Goal: Task Accomplishment & Management: Use online tool/utility

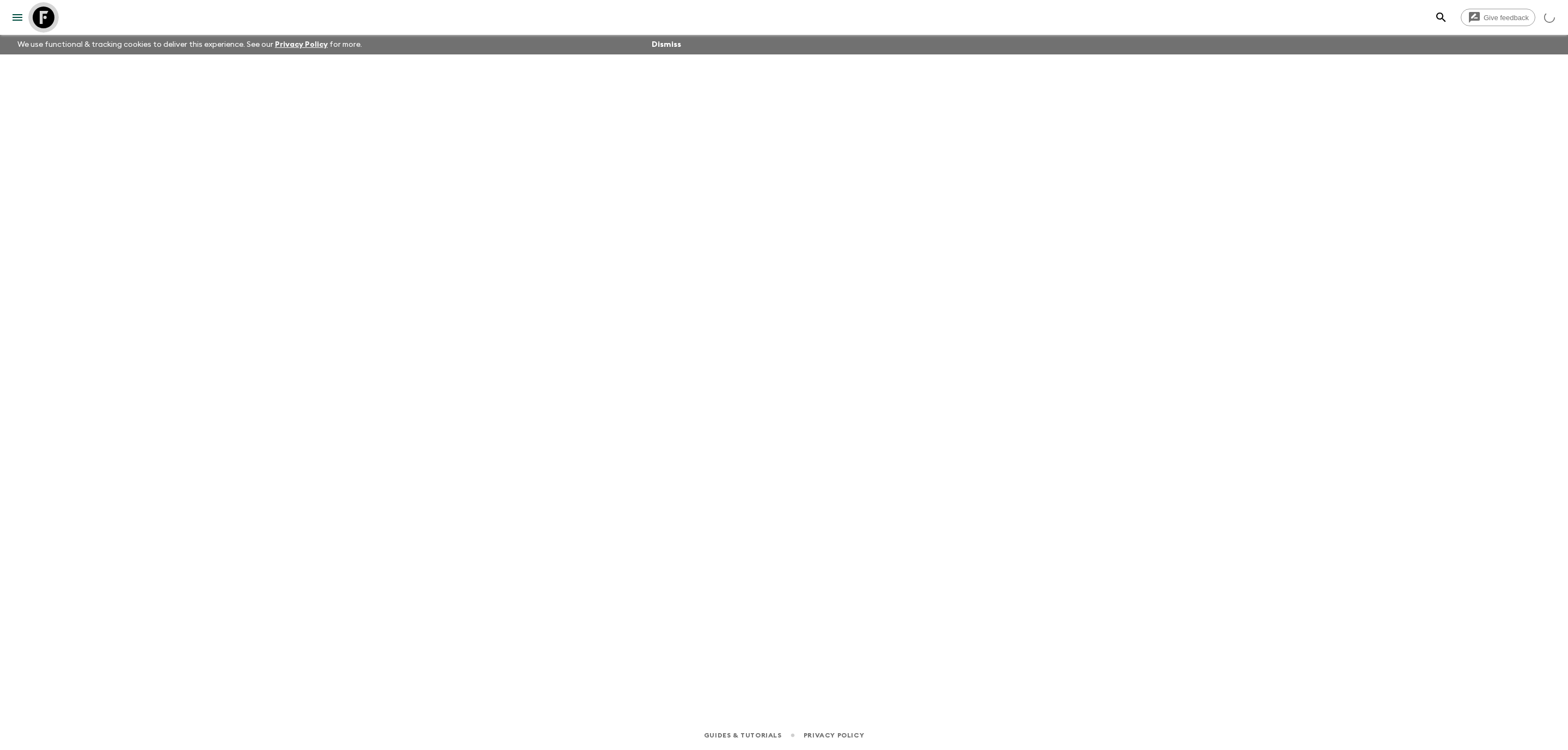
click at [34, 18] on icon at bounding box center [44, 18] width 22 height 22
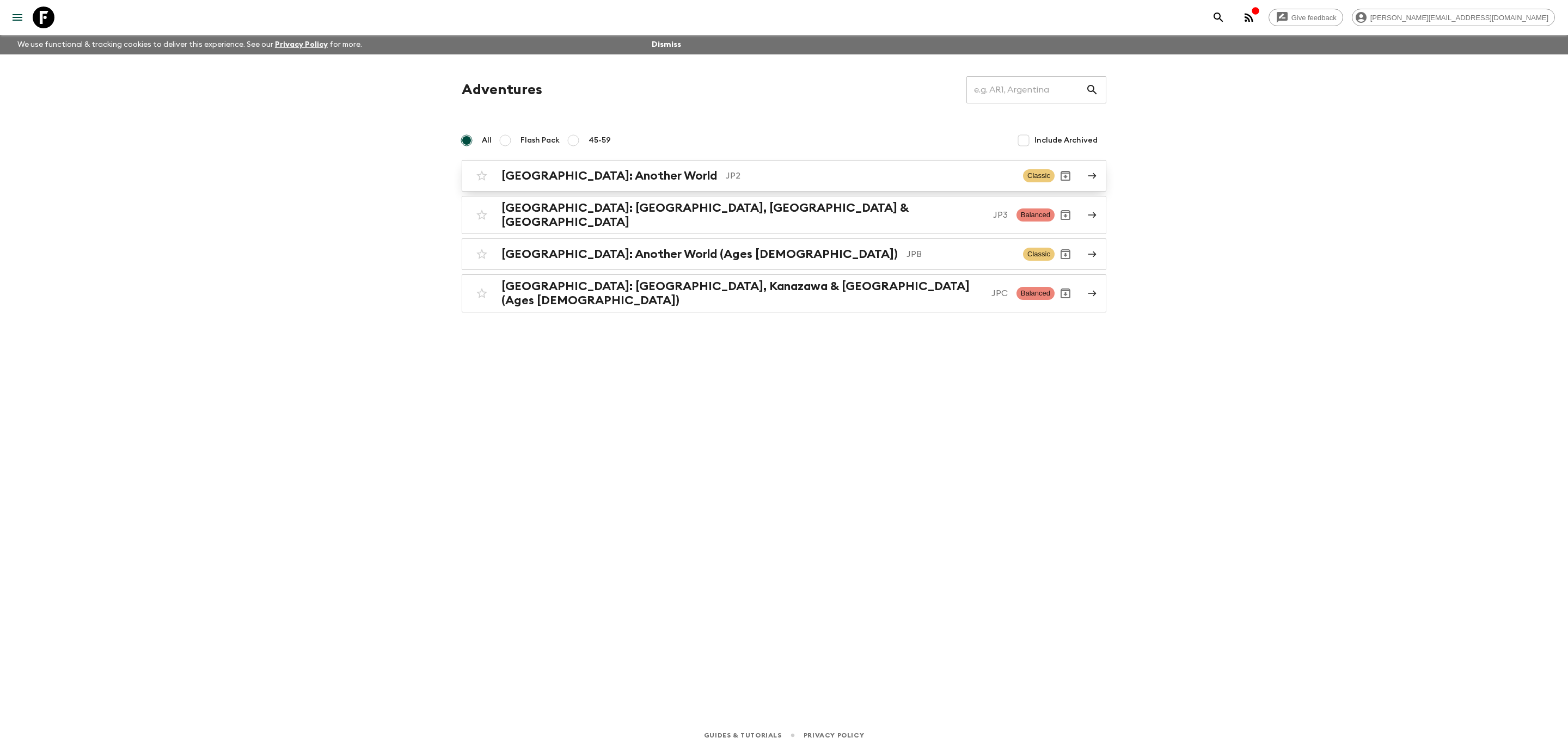
click at [603, 175] on h2 "[GEOGRAPHIC_DATA]: Another World" at bounding box center [609, 176] width 216 height 14
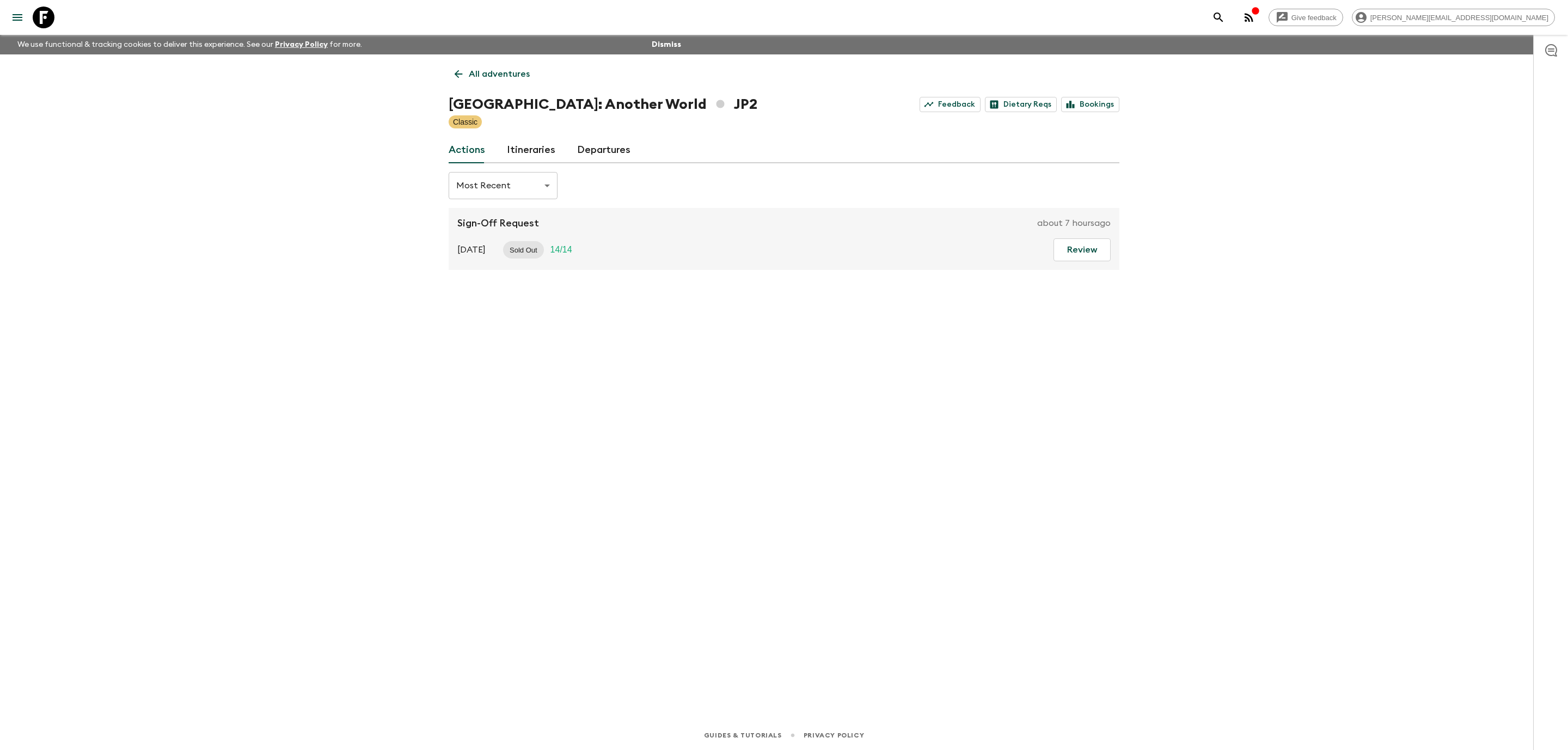
click at [38, 13] on icon at bounding box center [44, 18] width 22 height 22
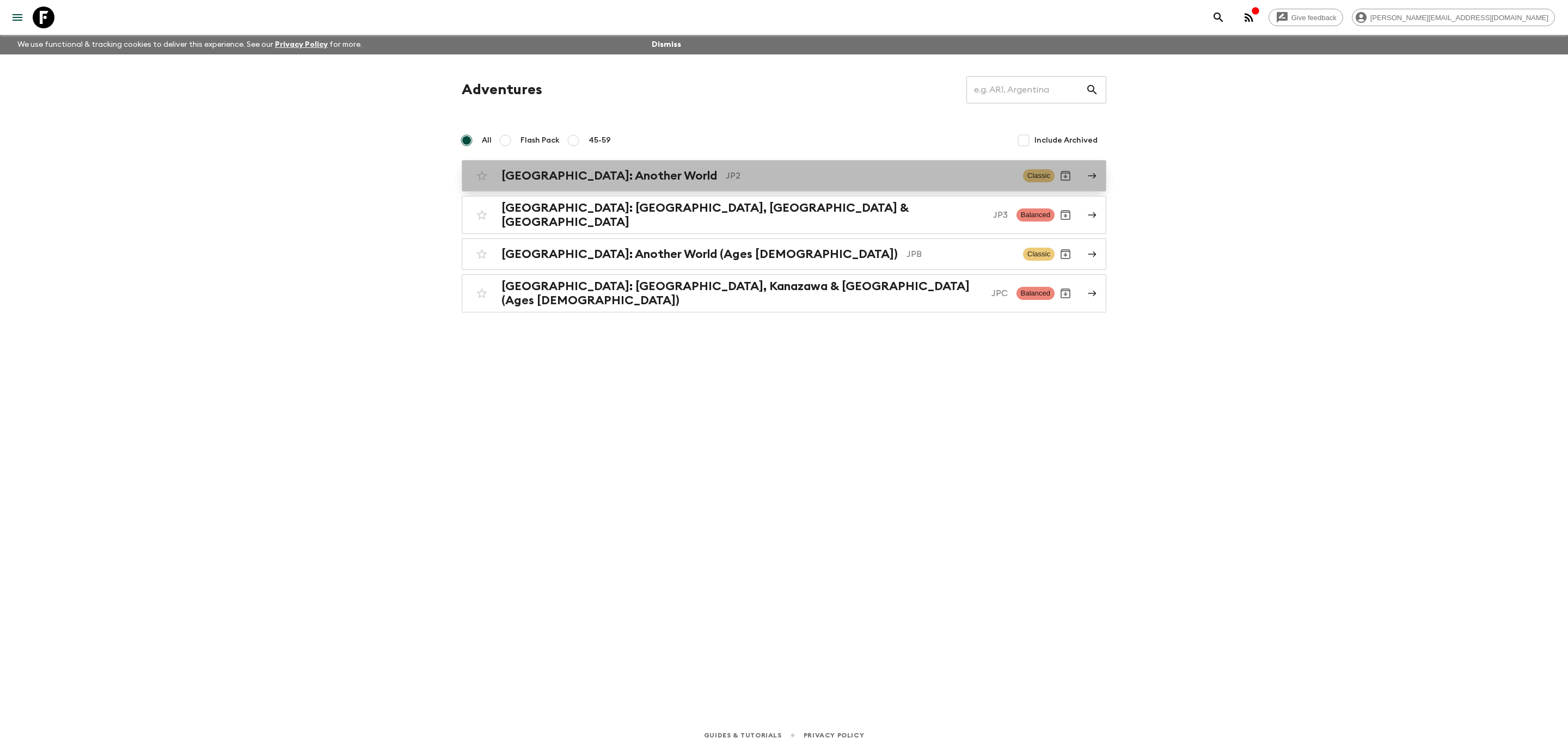
click at [588, 180] on h2 "[GEOGRAPHIC_DATA]: Another World" at bounding box center [609, 176] width 216 height 14
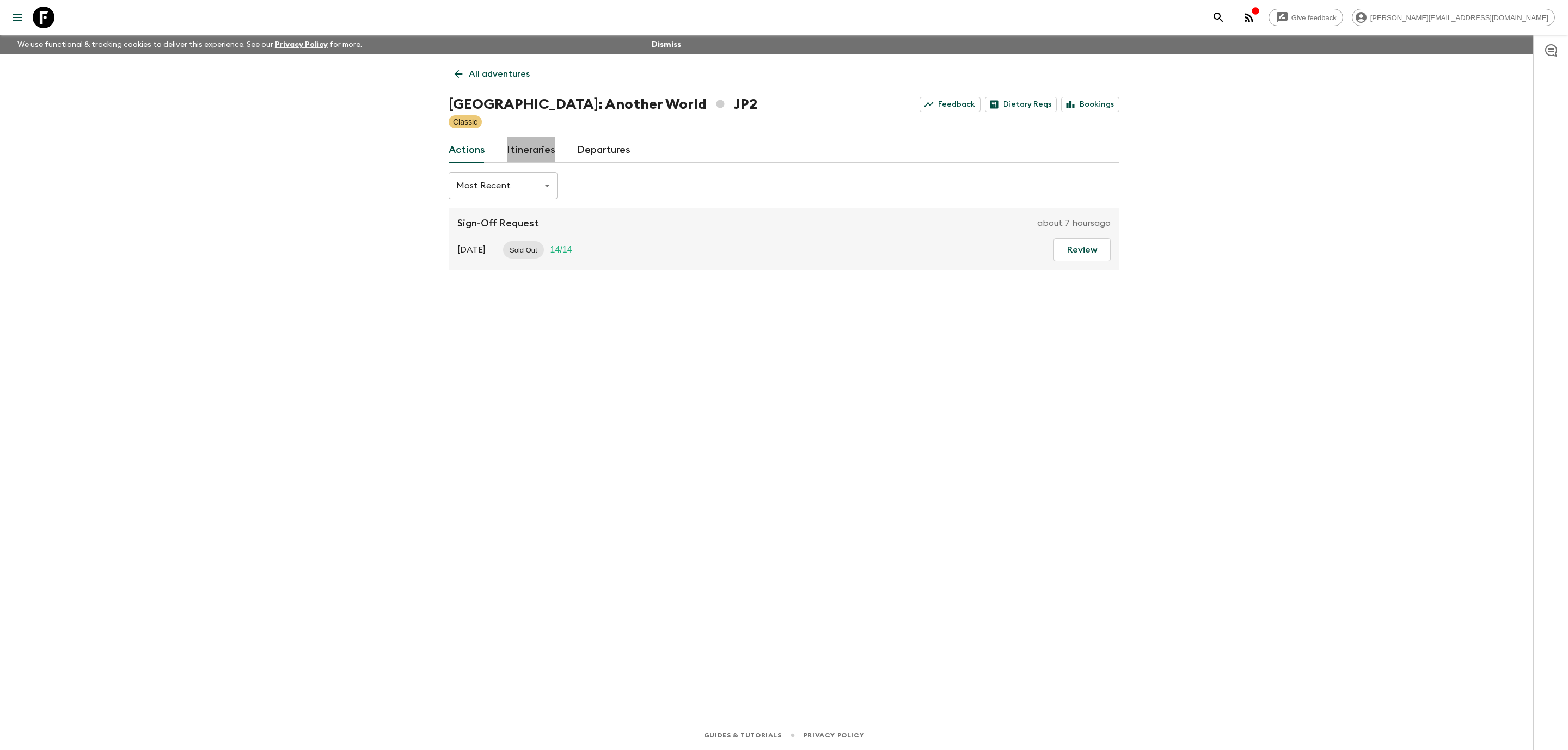
click at [540, 155] on link "Itineraries" at bounding box center [531, 149] width 49 height 26
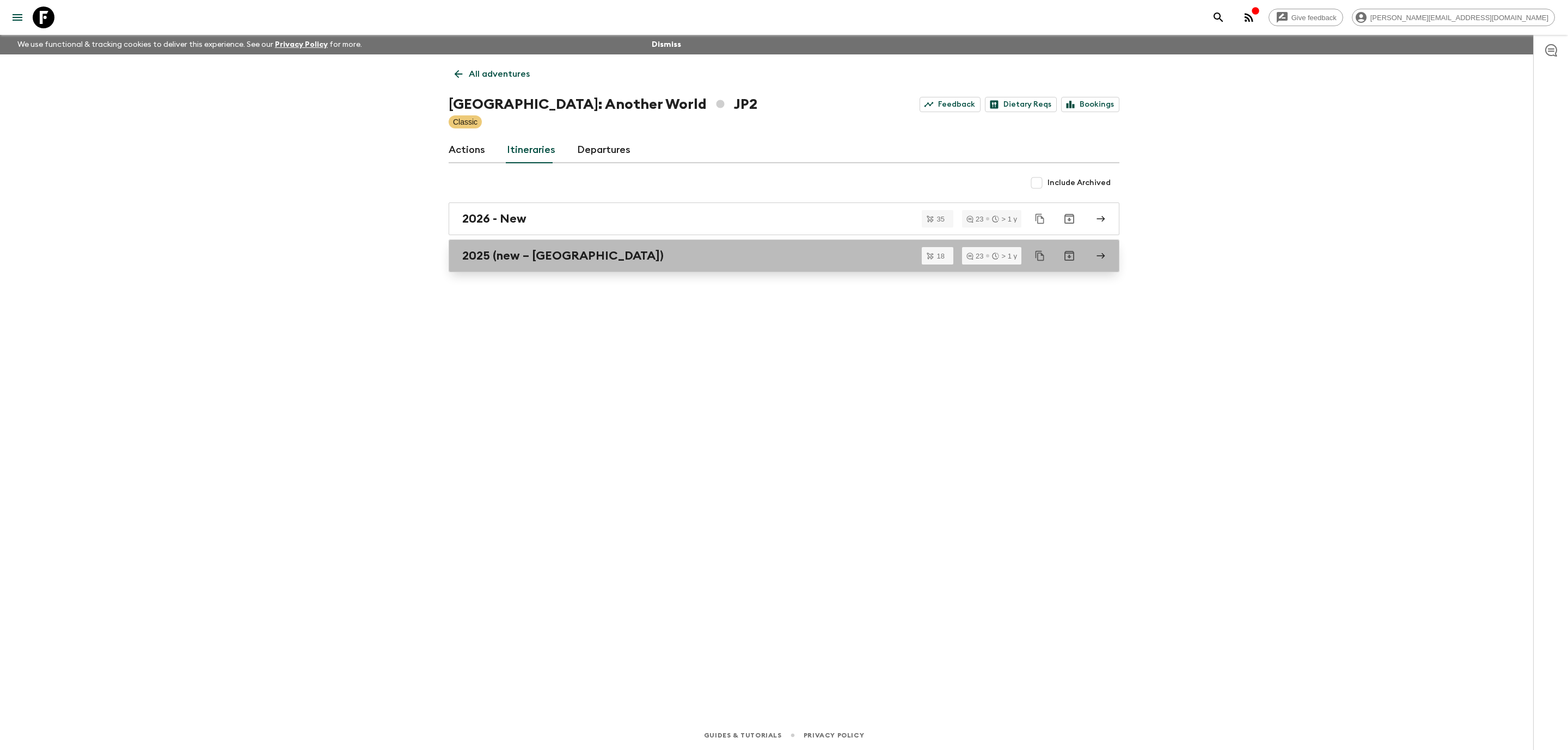
click at [599, 244] on link "2025 (new – [GEOGRAPHIC_DATA])" at bounding box center [784, 255] width 671 height 33
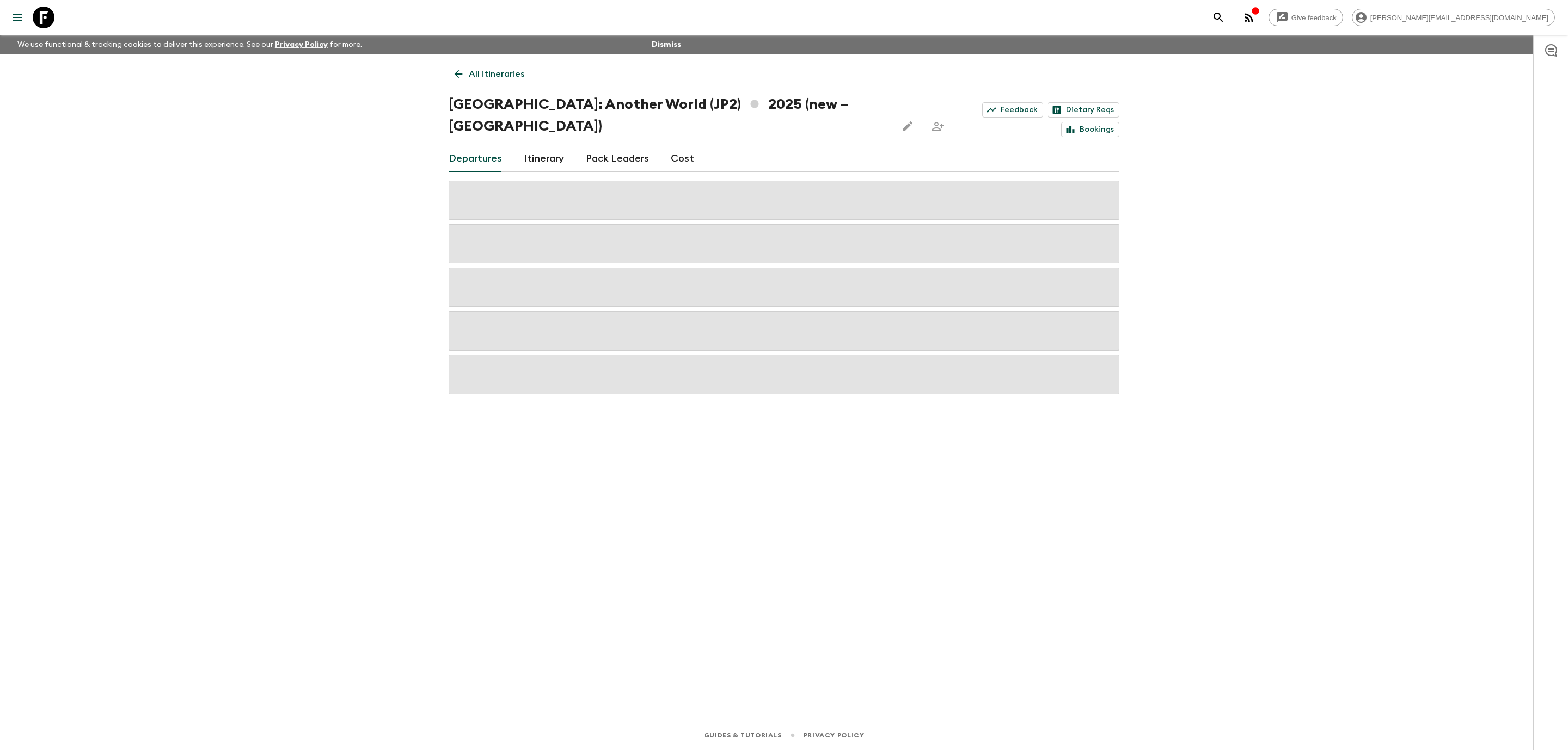
click at [685, 146] on link "Cost" at bounding box center [682, 159] width 24 height 26
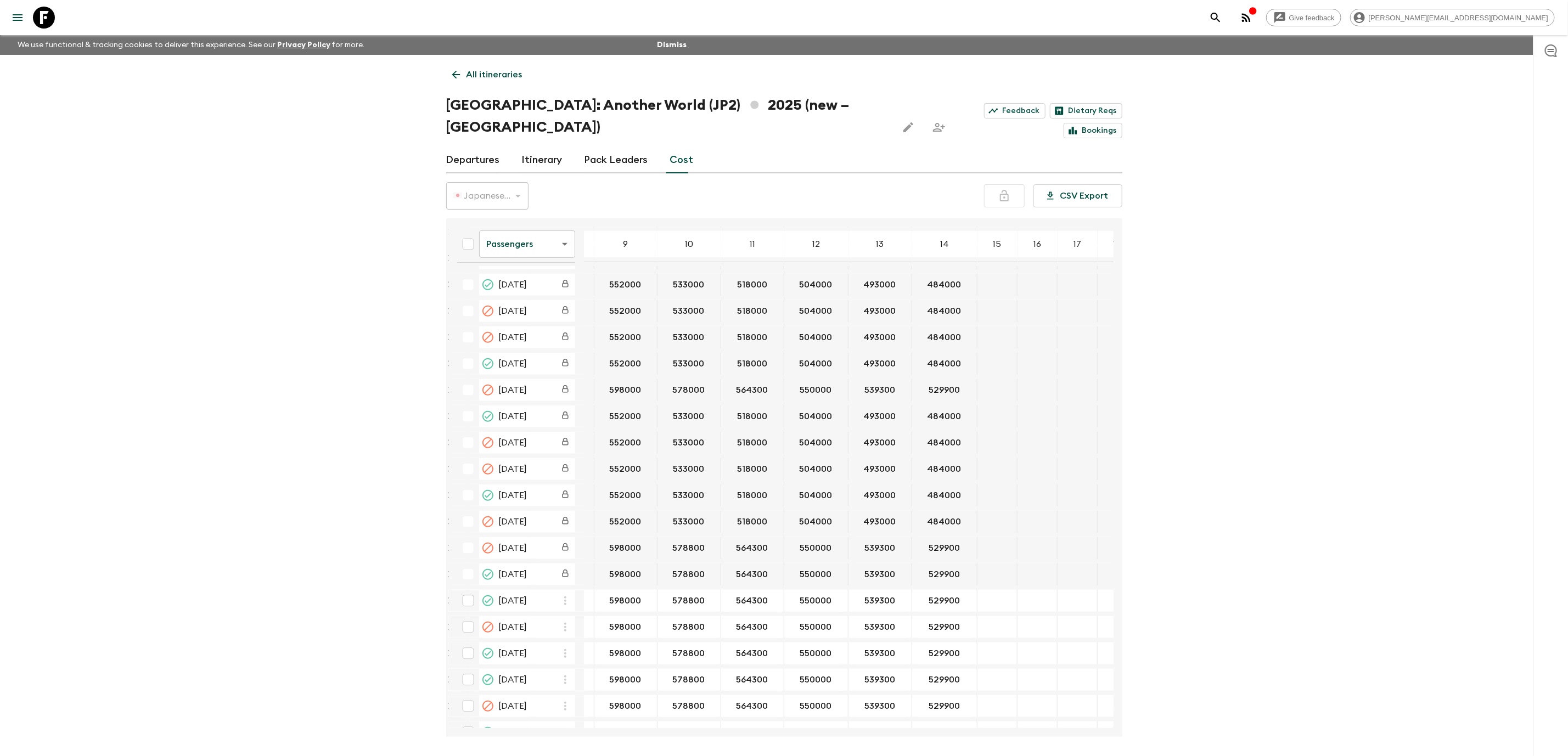
scroll to position [497, 331]
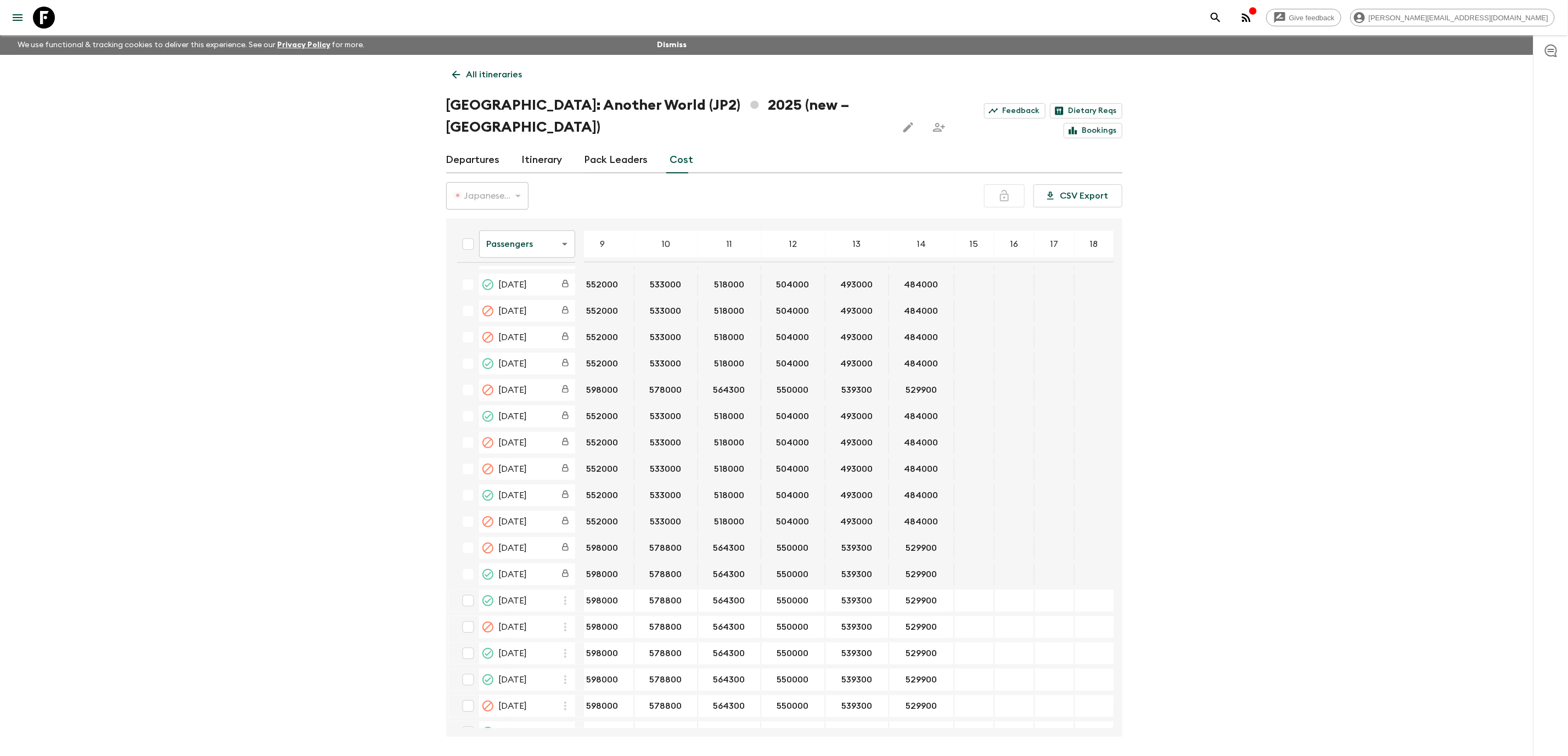
click at [854, 594] on input "539300" at bounding box center [856, 600] width 58 height 13
